Goal: Task Accomplishment & Management: Manage account settings

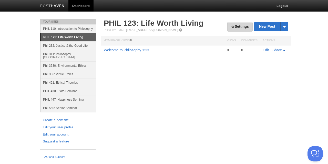
click at [231, 29] on link "Settings" at bounding box center [240, 26] width 25 height 9
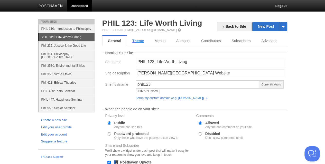
click at [134, 40] on link "Theme" at bounding box center [138, 41] width 22 height 10
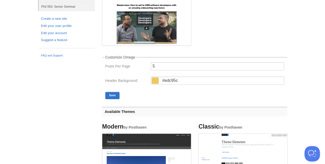
scroll to position [103, 0]
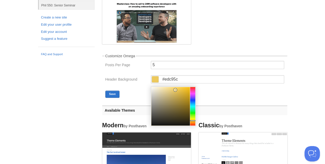
click at [155, 79] on span at bounding box center [155, 79] width 7 height 6
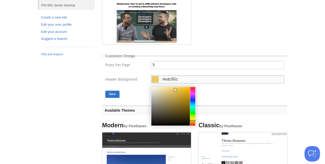
type input "#eda05c"
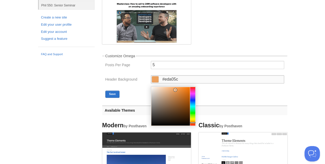
click at [193, 123] on div at bounding box center [192, 106] width 5 height 38
click at [115, 94] on button "Save" at bounding box center [112, 94] width 14 height 7
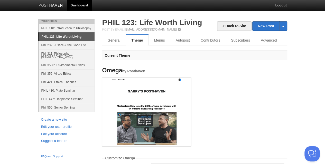
scroll to position [0, 0]
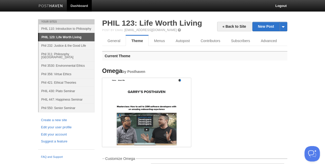
click at [161, 23] on link "PHIL 123: Life Worth Living" at bounding box center [152, 23] width 100 height 8
